Goal: Contribute content: Contribute content

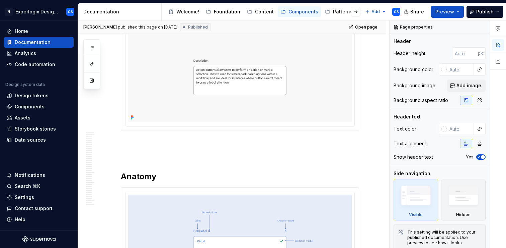
scroll to position [121, 0]
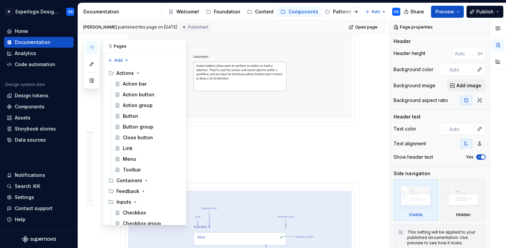
click at [92, 44] on button "button" at bounding box center [92, 48] width 12 height 12
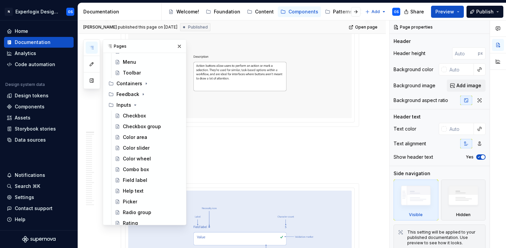
scroll to position [97, 0]
click at [134, 103] on icon "Page tree" at bounding box center [135, 103] width 5 height 5
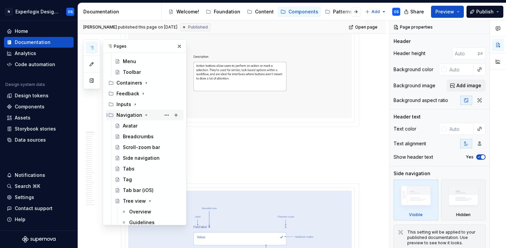
click at [144, 114] on icon "Page tree" at bounding box center [146, 114] width 5 height 5
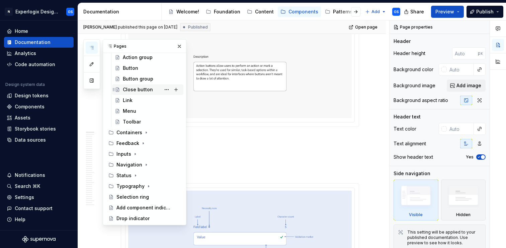
scroll to position [0, 0]
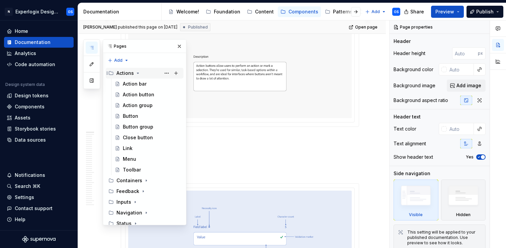
click at [135, 72] on icon "Page tree" at bounding box center [137, 72] width 5 height 5
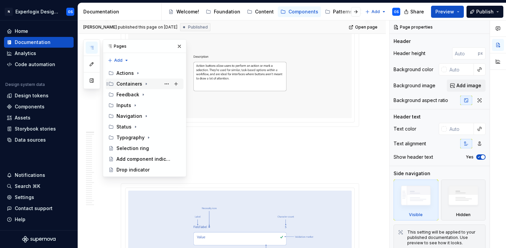
click at [134, 83] on div "Containers" at bounding box center [130, 83] width 26 height 7
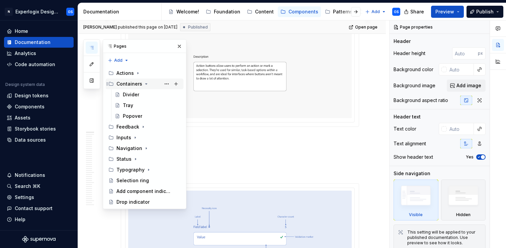
click at [134, 83] on div "Containers" at bounding box center [130, 83] width 26 height 7
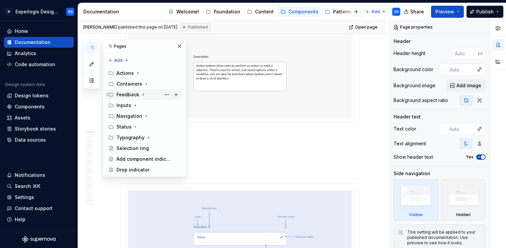
click at [132, 96] on div "Feedback" at bounding box center [128, 94] width 23 height 7
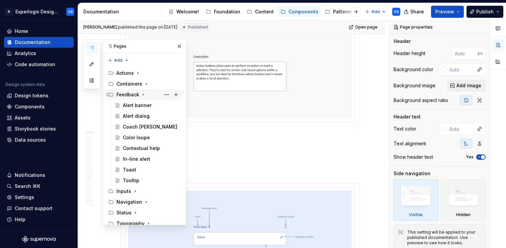
click at [132, 96] on div "Feedback" at bounding box center [128, 94] width 23 height 7
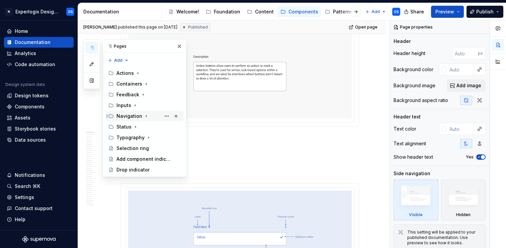
click at [129, 113] on div "Navigation" at bounding box center [130, 116] width 26 height 7
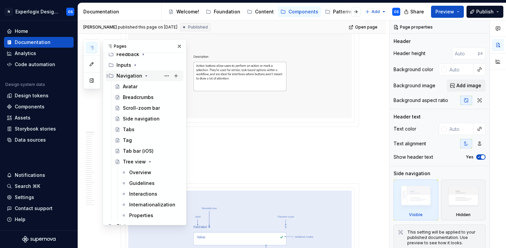
scroll to position [42, 0]
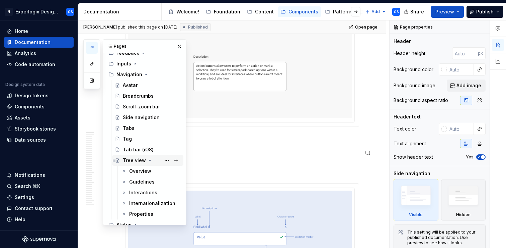
click at [137, 157] on div "Tree view" at bounding box center [134, 160] width 23 height 7
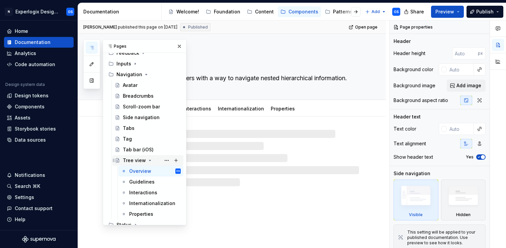
click at [148, 159] on icon "Page tree" at bounding box center [149, 159] width 5 height 5
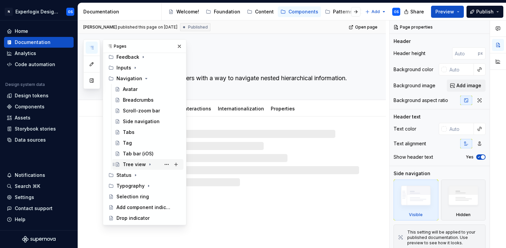
scroll to position [37, 0]
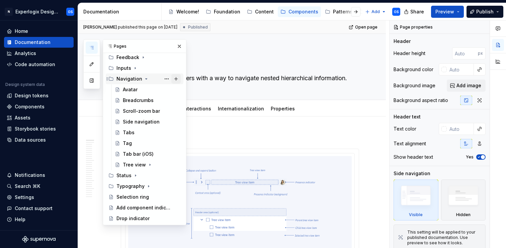
click at [175, 79] on button "Page tree" at bounding box center [176, 78] width 9 height 9
type textarea "*"
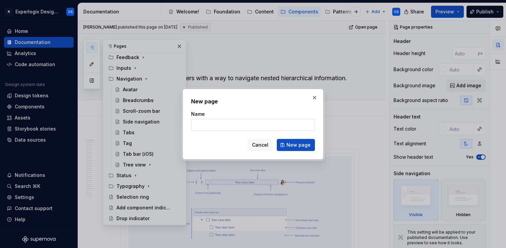
click at [209, 123] on input "Name" at bounding box center [253, 125] width 124 height 12
type input "Accordion"
type textarea "*"
type input "Accordion"
click at [298, 141] on span "New page" at bounding box center [299, 144] width 24 height 7
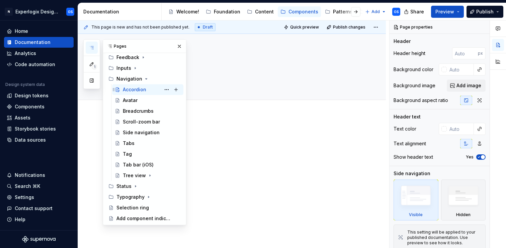
click at [140, 87] on div "Accordion" at bounding box center [134, 89] width 23 height 7
click at [234, 122] on div at bounding box center [232, 177] width 308 height 124
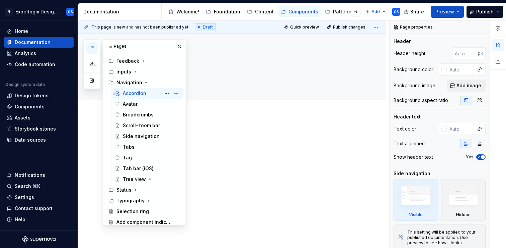
scroll to position [42, 0]
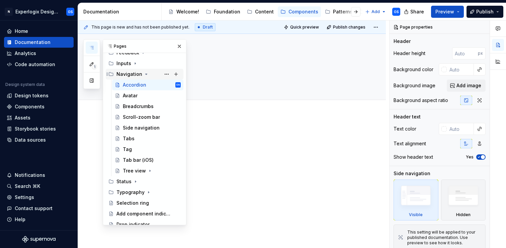
click at [145, 75] on icon "Page tree" at bounding box center [146, 73] width 5 height 5
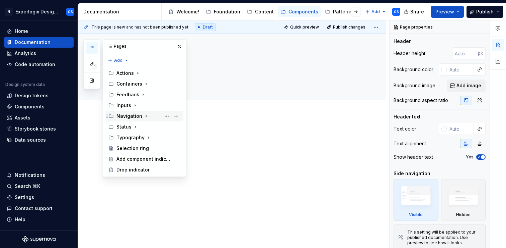
scroll to position [0, 0]
click at [144, 115] on icon "Page tree" at bounding box center [146, 115] width 5 height 5
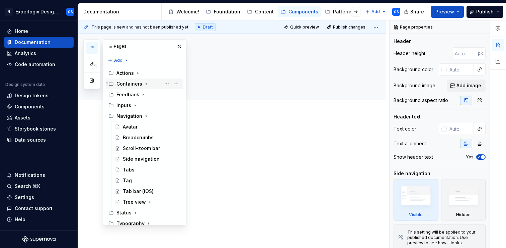
click at [144, 83] on icon "Page tree" at bounding box center [146, 83] width 5 height 5
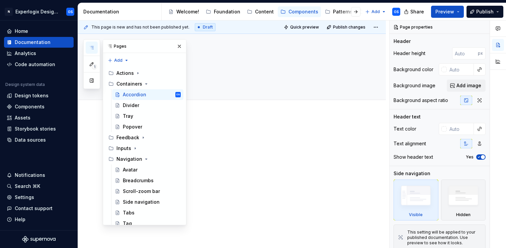
drag, startPoint x: 134, startPoint y: 127, endPoint x: 317, endPoint y: 3, distance: 220.4
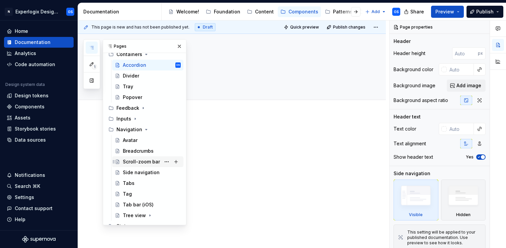
scroll to position [26, 0]
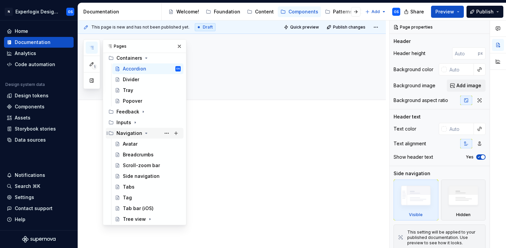
click at [146, 133] on icon "Page tree" at bounding box center [147, 133] width 2 height 1
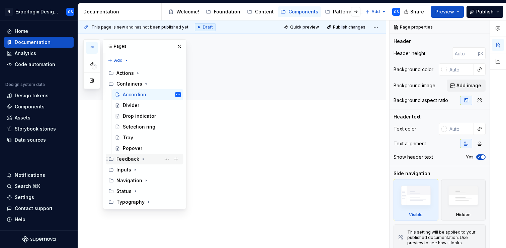
click at [137, 159] on div "Feedback" at bounding box center [128, 158] width 23 height 7
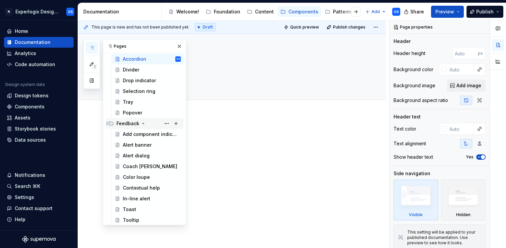
scroll to position [27, 0]
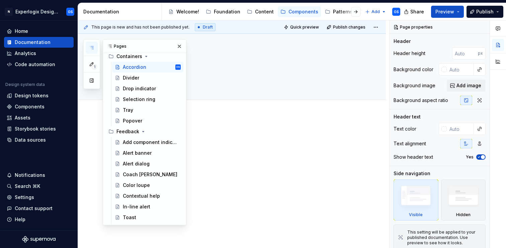
drag, startPoint x: 135, startPoint y: 186, endPoint x: 274, endPoint y: 5, distance: 228.2
click at [144, 131] on icon "Page tree" at bounding box center [143, 131] width 5 height 5
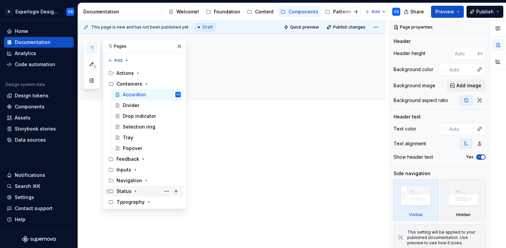
click at [133, 191] on icon "Page tree" at bounding box center [135, 190] width 5 height 5
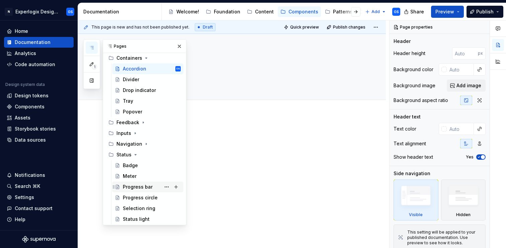
scroll to position [37, 0]
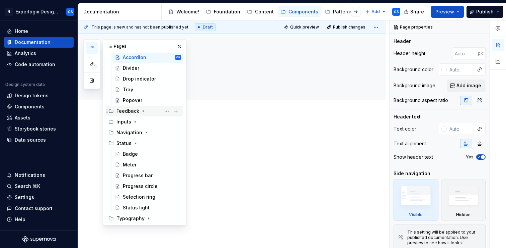
click at [141, 111] on icon "Page tree" at bounding box center [143, 110] width 5 height 5
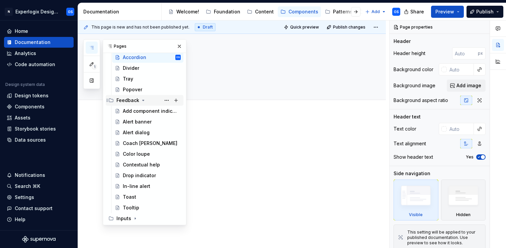
click at [143, 100] on icon "Page tree" at bounding box center [144, 100] width 2 height 1
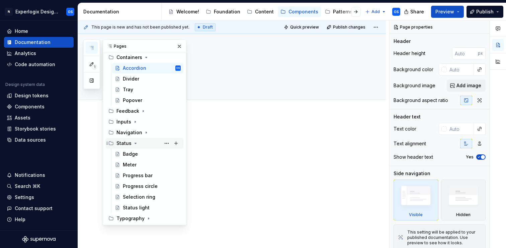
click at [135, 144] on icon "Page tree" at bounding box center [135, 142] width 5 height 5
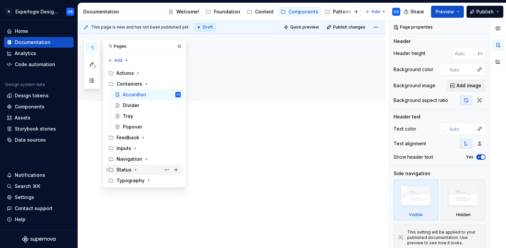
scroll to position [0, 0]
click at [144, 83] on icon "Page tree" at bounding box center [146, 83] width 5 height 5
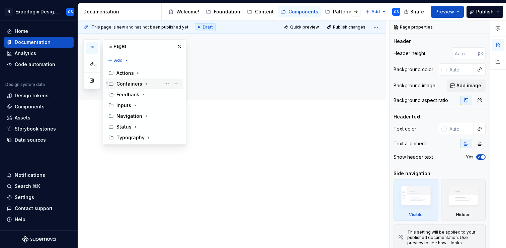
click at [144, 82] on icon "Page tree" at bounding box center [146, 83] width 5 height 5
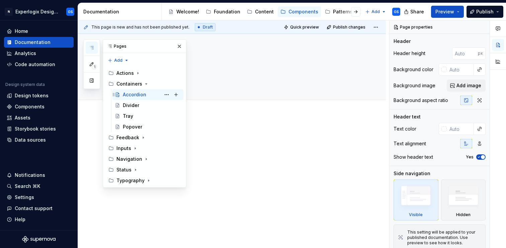
click at [135, 93] on div "Accordion" at bounding box center [134, 94] width 23 height 7
click at [225, 67] on textarea "Accordion" at bounding box center [239, 63] width 239 height 16
click at [208, 51] on div "Edit header" at bounding box center [229, 45] width 303 height 12
click at [177, 45] on button "button" at bounding box center [179, 46] width 9 height 9
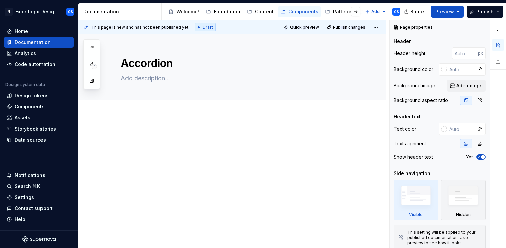
click at [140, 126] on div at bounding box center [232, 177] width 308 height 124
click at [142, 79] on textarea at bounding box center [239, 78] width 239 height 11
paste textarea "The <sp-accordion> element contains a list of items that can be expanded or col…"
type textarea "*"
type textarea "The <sp-accordion> element contains a list of items that can be expanded or col…"
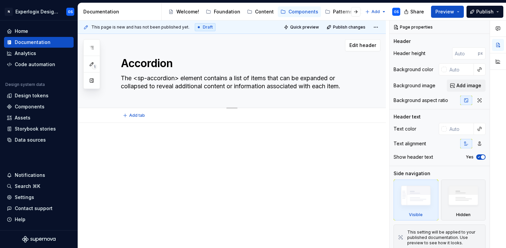
drag, startPoint x: 181, startPoint y: 79, endPoint x: 135, endPoint y: 77, distance: 46.6
click at [135, 77] on textarea "The <sp-accordion> element contains a list of items that can be expanded or col…" at bounding box center [239, 82] width 239 height 19
type textarea "*"
type textarea "The element contains a list of items that can be expanded or collapsed to revea…"
type textarea "*"
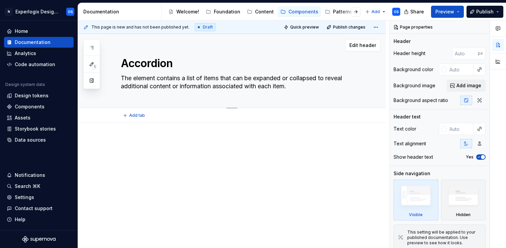
type textarea "The aelement contains a list of items that can be expanded or collapsed to reve…"
type textarea "*"
type textarea "The acelement contains a list of items that can be expanded or collapsed to rev…"
type textarea "*"
type textarea "The accelement contains a list of items that can be expanded or collapsed to re…"
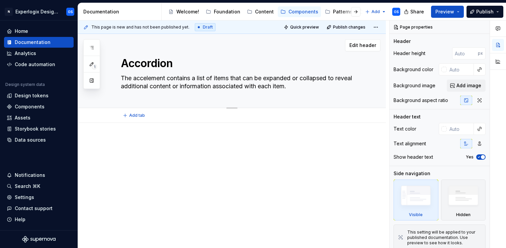
type textarea "*"
type textarea "The accoelement contains a list of items that can be expanded or collapsed to r…"
type textarea "*"
type textarea "The accorelement contains a list of items that can be expanded or collapsed to …"
type textarea "*"
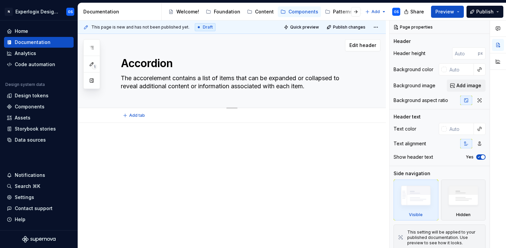
type textarea "The accordelement contains a list of items that can be expanded or collapsed to…"
type textarea "*"
type textarea "The accordielement contains a list of items that can be expanded or collapsed t…"
type textarea "*"
type textarea "The accordioelement contains a list of items that can be expanded or collapsed …"
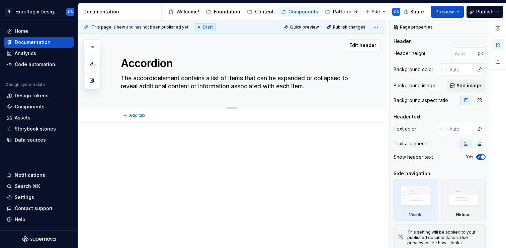
type textarea "*"
type textarea "The accordionelement contains a list of items that can be expanded or collapsed…"
type textarea "*"
type textarea "The accordion element contains a list of items that can be expanded or collapse…"
click at [313, 88] on textarea "The accordion element contains a list of items that can be expanded or collapse…" at bounding box center [239, 82] width 239 height 19
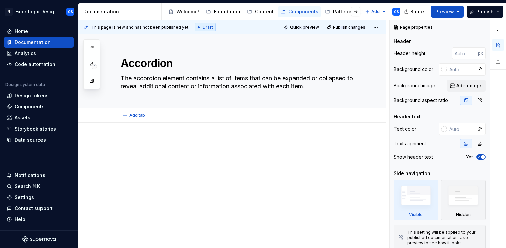
type textarea "*"
type textarea "The accordion element contains a list of items that can be expanded or collapse…"
click at [197, 142] on p at bounding box center [240, 143] width 239 height 8
click at [321, 85] on textarea "The accordion element contains a list of items that can be expanded or collapse…" at bounding box center [239, 82] width 239 height 19
type textarea "*"
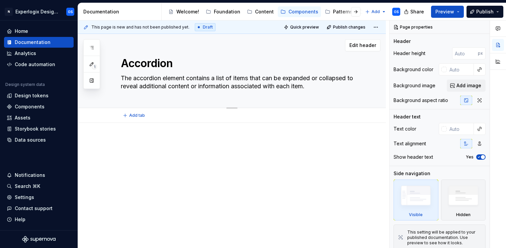
type textarea "The accordion element contains a list of items that can be expanded or collapse…"
paste textarea "Depending on the configuration, the accordion can allow none, one, or multiple …"
type textarea "*"
type textarea "The accordion element contains a list of items that can be expanded or collapse…"
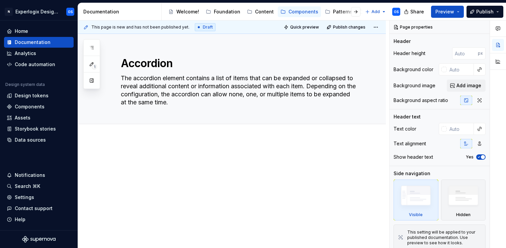
type textarea "*"
type textarea "The accordion element contains a list of items that can be expanded or collapse…"
click at [218, 92] on textarea "The accordion element contains a list of items that can be expanded or collapse…" at bounding box center [239, 90] width 239 height 35
drag, startPoint x: 237, startPoint y: 103, endPoint x: 313, endPoint y: 87, distance: 77.7
click at [313, 87] on textarea "The accordion element contains a list of items that can be expanded or collapse…" at bounding box center [239, 90] width 239 height 35
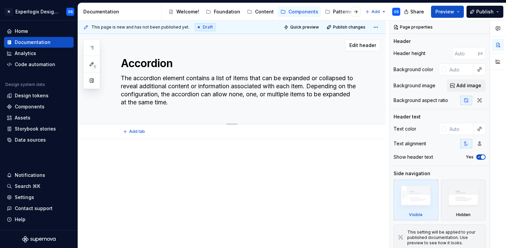
click at [244, 104] on textarea "The accordion element contains a list of items that can be expanded or collapse…" at bounding box center [239, 90] width 239 height 35
type textarea "*"
type textarea "The accordion element contains a list of items that can be expanded or collapse…"
paste textarea "The accordion contains a list of child elements placed in its default slot. The…"
type textarea "*"
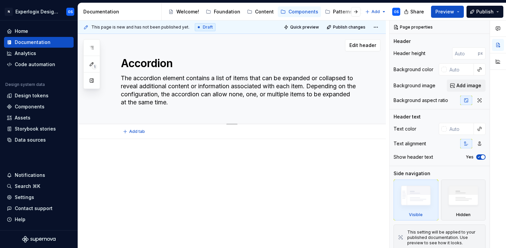
type textarea "The accordion element contains a list of items that can be expanded or collapse…"
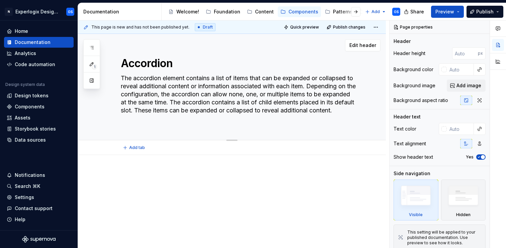
drag, startPoint x: 202, startPoint y: 101, endPoint x: 310, endPoint y: 88, distance: 108.7
click at [310, 88] on textarea "The accordion element contains a list of items that can be expanded or collapse…" at bounding box center [239, 98] width 239 height 51
drag, startPoint x: 312, startPoint y: 84, endPoint x: 344, endPoint y: 128, distance: 54.3
click at [344, 128] on div "Accordion The accordion element contains a list of items that can be expanded o…" at bounding box center [240, 87] width 239 height 106
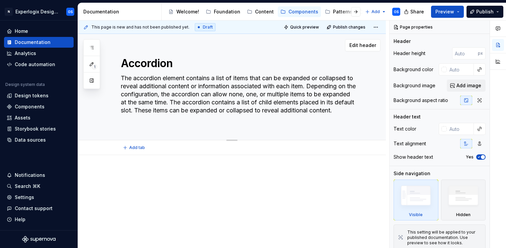
click at [261, 80] on textarea "The accordion element contains a list of items that can be expanded or collapse…" at bounding box center [239, 98] width 239 height 51
type textarea "*"
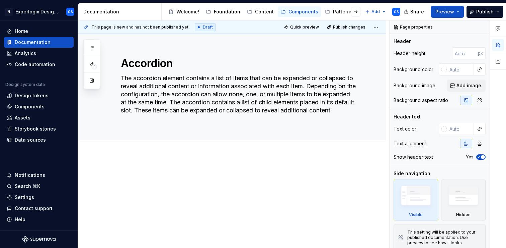
type textarea "The accordion element contains a list of items that can be expanded or collapse…"
paste textarea "displays a list of items that can expand or collapse to reveal additional conte…"
type textarea "*"
type textarea "The accordion displays a list of items that can expand or collapse to reveal ad…"
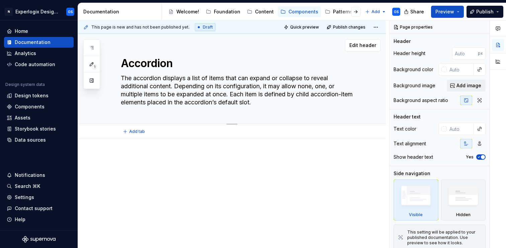
drag, startPoint x: 266, startPoint y: 101, endPoint x: 233, endPoint y: 95, distance: 33.8
click at [233, 95] on textarea "The accordion displays a list of items that can expand or collapse to reveal ad…" at bounding box center [239, 90] width 239 height 35
type textarea "*"
type textarea "The accordion displays a list of items that can expand or collapse to reveal ad…"
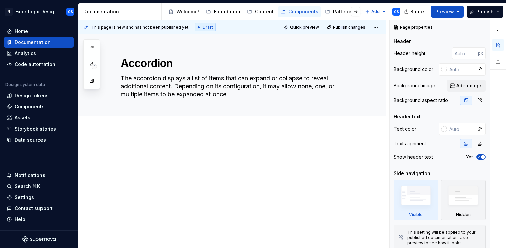
type textarea "*"
type textarea "The accordion displays a list of items that can expand or collapse to reveal ad…"
click at [171, 155] on div at bounding box center [240, 159] width 239 height 25
type textarea "*"
click at [146, 153] on p at bounding box center [240, 151] width 239 height 8
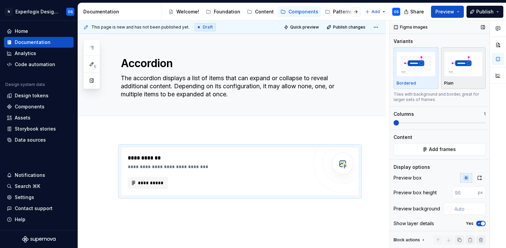
click at [462, 68] on img "button" at bounding box center [464, 64] width 39 height 24
click at [462, 224] on span "button" at bounding box center [483, 223] width 4 height 4
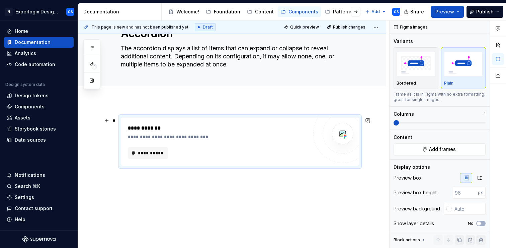
click at [247, 152] on div "**********" at bounding box center [218, 153] width 180 height 12
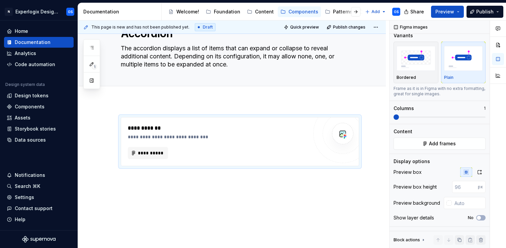
click at [245, 200] on div "**********" at bounding box center [232, 174] width 308 height 147
click at [156, 107] on div "**********" at bounding box center [232, 174] width 308 height 147
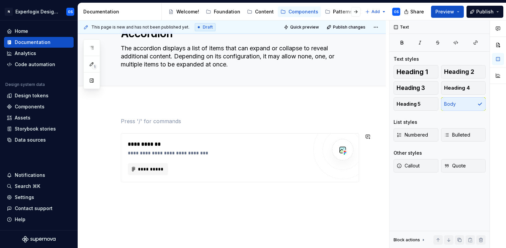
click at [149, 217] on div "**********" at bounding box center [232, 182] width 308 height 163
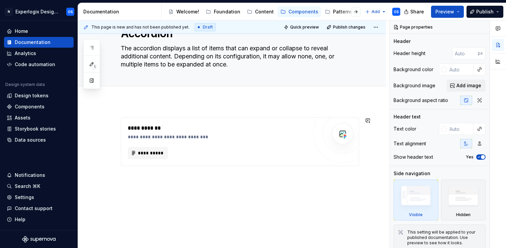
click at [160, 195] on div "**********" at bounding box center [232, 174] width 308 height 147
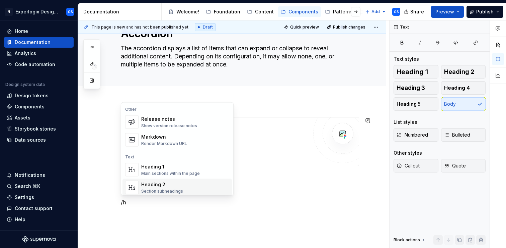
click at [168, 188] on div "Section subheadings" at bounding box center [162, 190] width 42 height 5
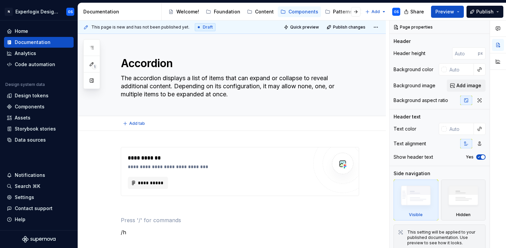
type textarea "*"
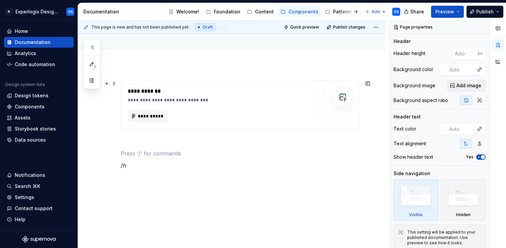
scroll to position [70, 0]
